Goal: Find specific page/section: Find specific page/section

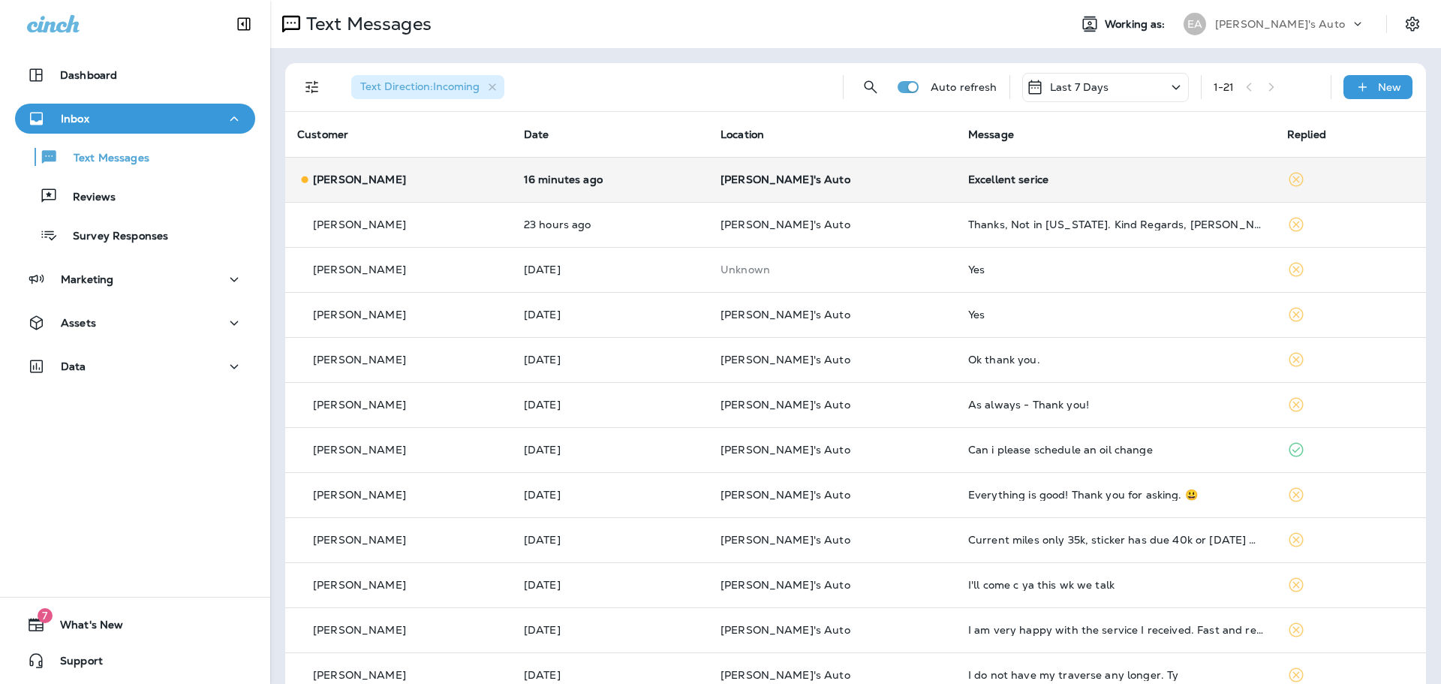
click at [485, 181] on div "[PERSON_NAME]" at bounding box center [398, 180] width 203 height 16
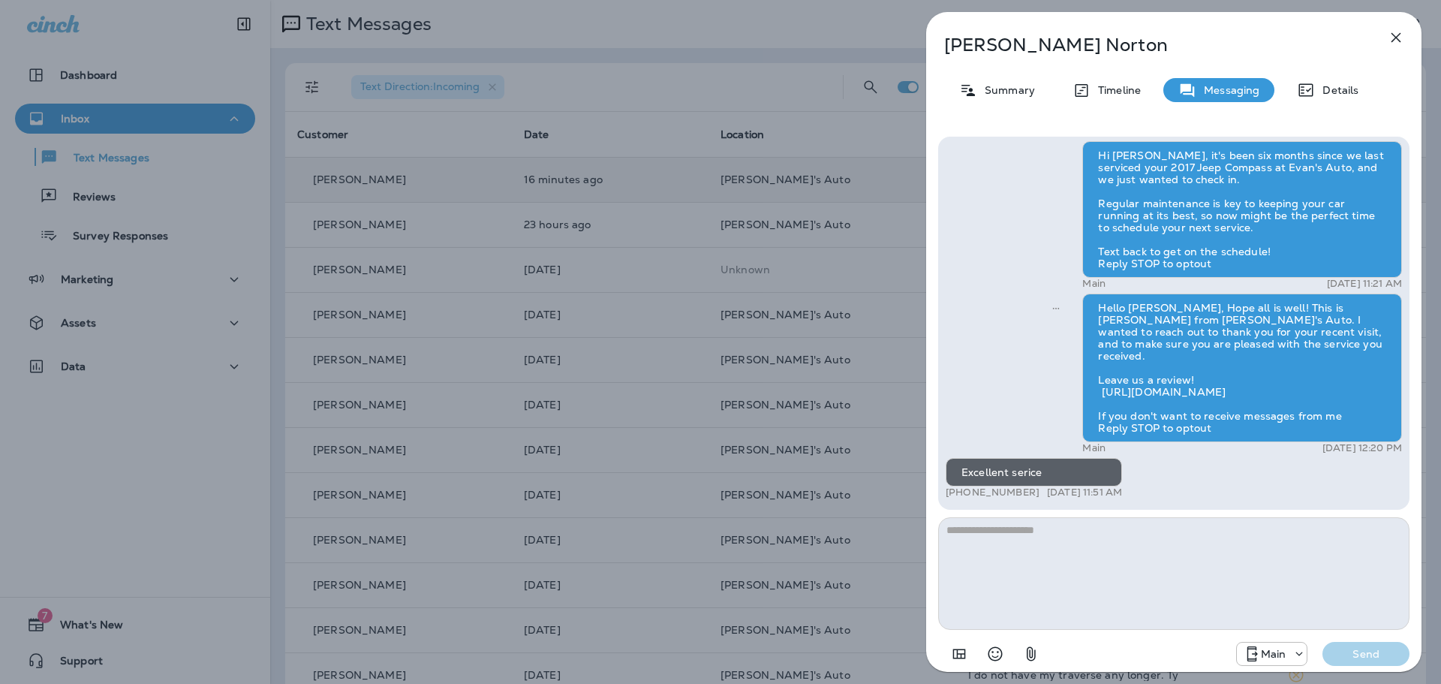
click at [1394, 35] on icon "button" at bounding box center [1396, 38] width 18 height 18
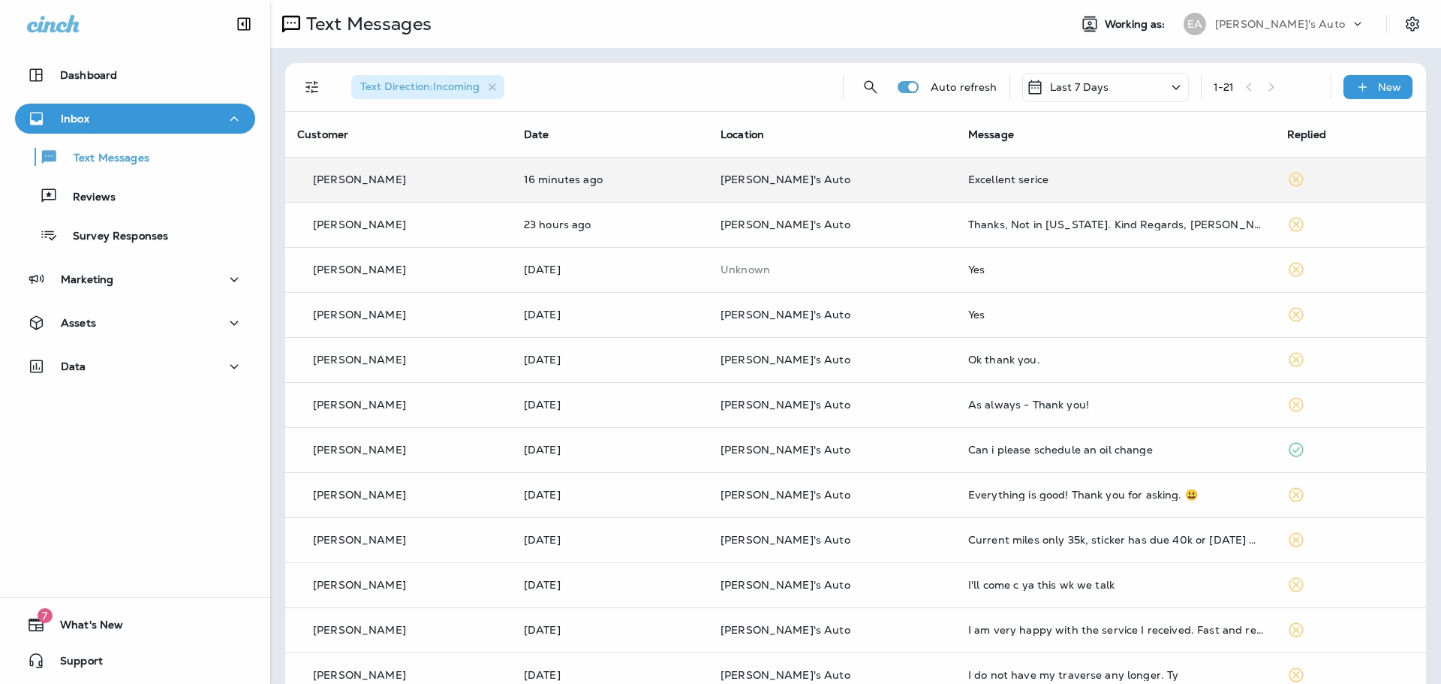
click at [148, 184] on div at bounding box center [720, 342] width 1441 height 684
click at [78, 198] on p "Reviews" at bounding box center [87, 198] width 58 height 14
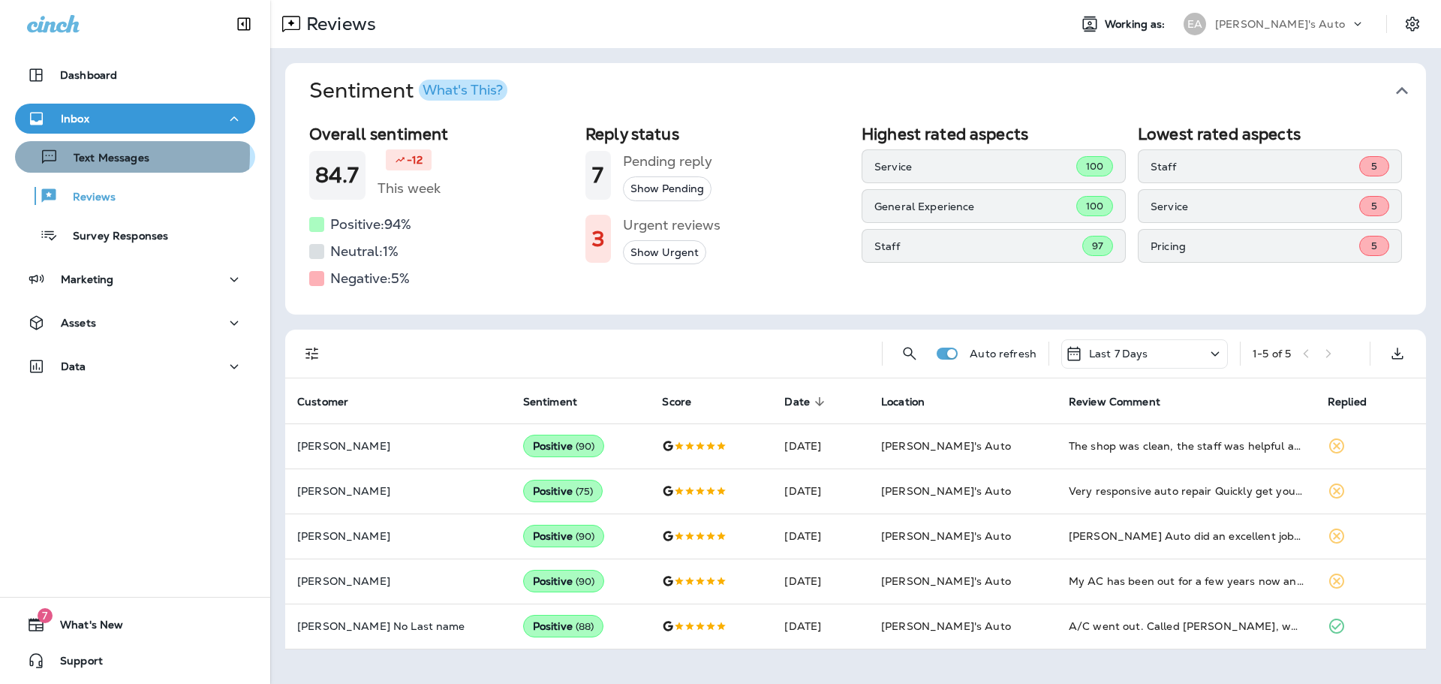
click at [83, 154] on p "Text Messages" at bounding box center [104, 159] width 91 height 14
